Goal: Find specific page/section: Find specific page/section

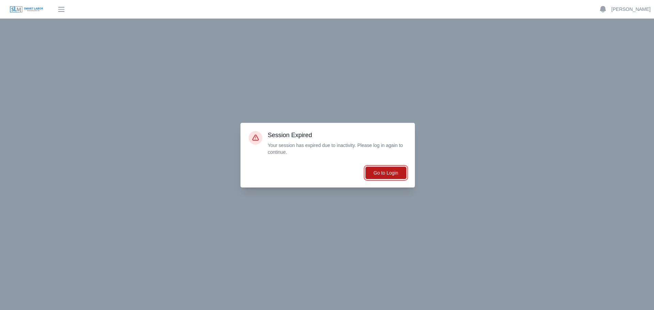
click at [381, 176] on button "Go to Login" at bounding box center [386, 172] width 42 height 13
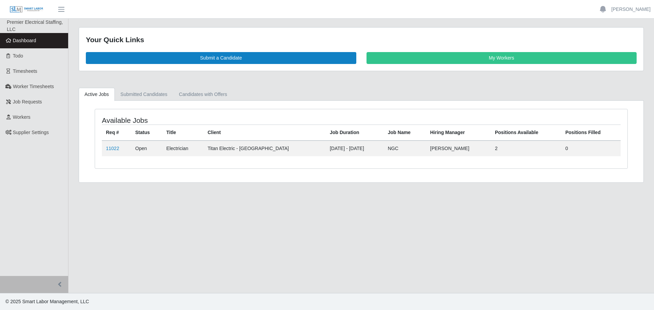
click at [26, 44] on link "Dashboard" at bounding box center [34, 40] width 68 height 15
click at [114, 148] on link "11022" at bounding box center [112, 148] width 13 height 5
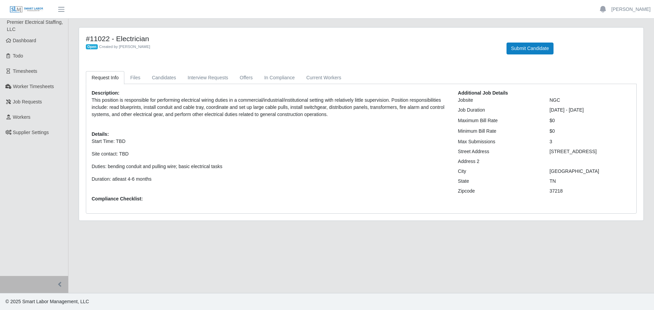
drag, startPoint x: 323, startPoint y: 163, endPoint x: 326, endPoint y: 156, distance: 8.1
click at [325, 161] on p "Start Time: TBD Site contact: TBD Duties: bending conduit and pulling wire; bas…" at bounding box center [270, 160] width 356 height 45
click at [28, 39] on span "Dashboard" at bounding box center [24, 40] width 23 height 5
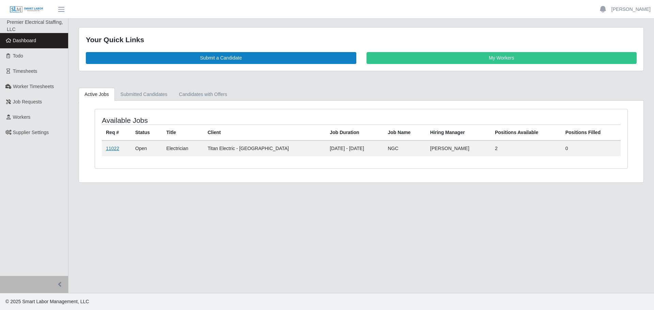
click at [115, 150] on link "11022" at bounding box center [112, 148] width 13 height 5
